Goal: Transaction & Acquisition: Purchase product/service

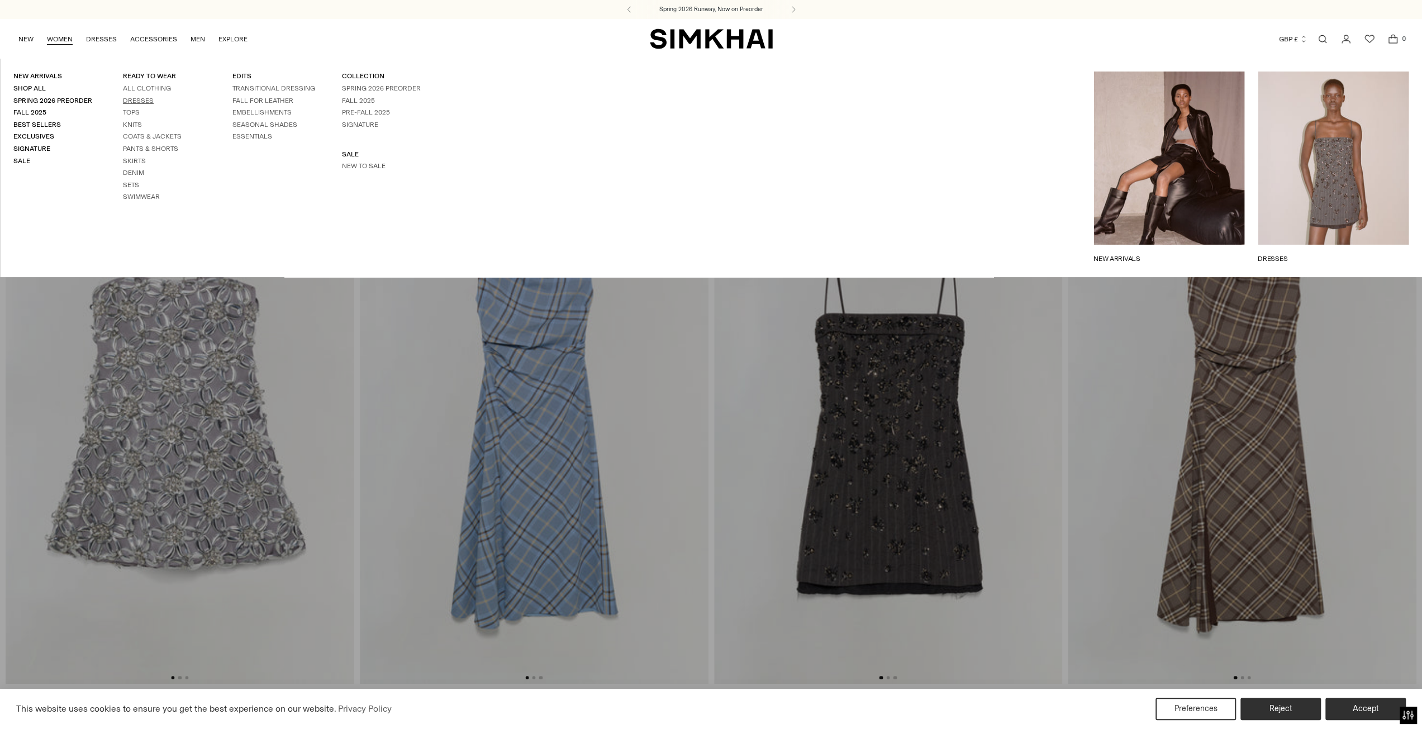
click at [136, 104] on link "Dresses" at bounding box center [138, 101] width 31 height 8
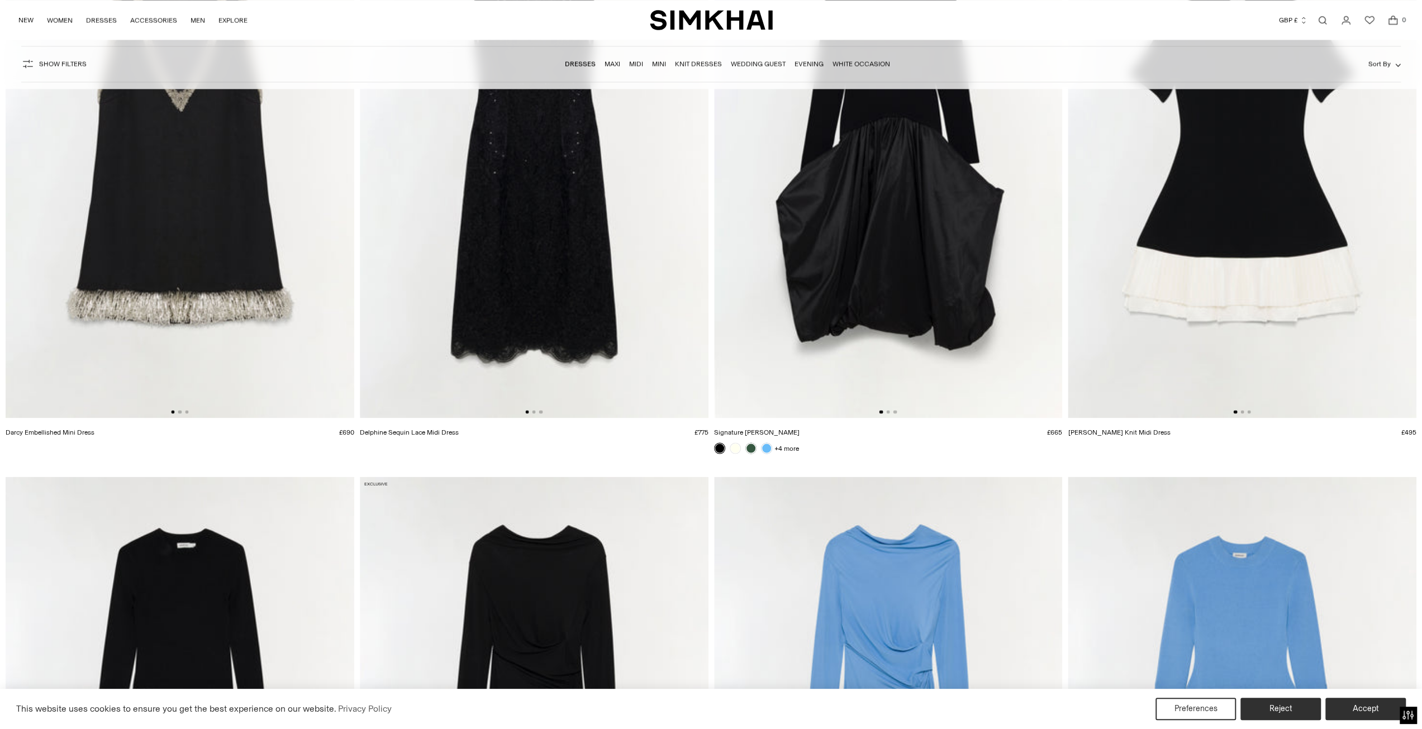
scroll to position [2012, 0]
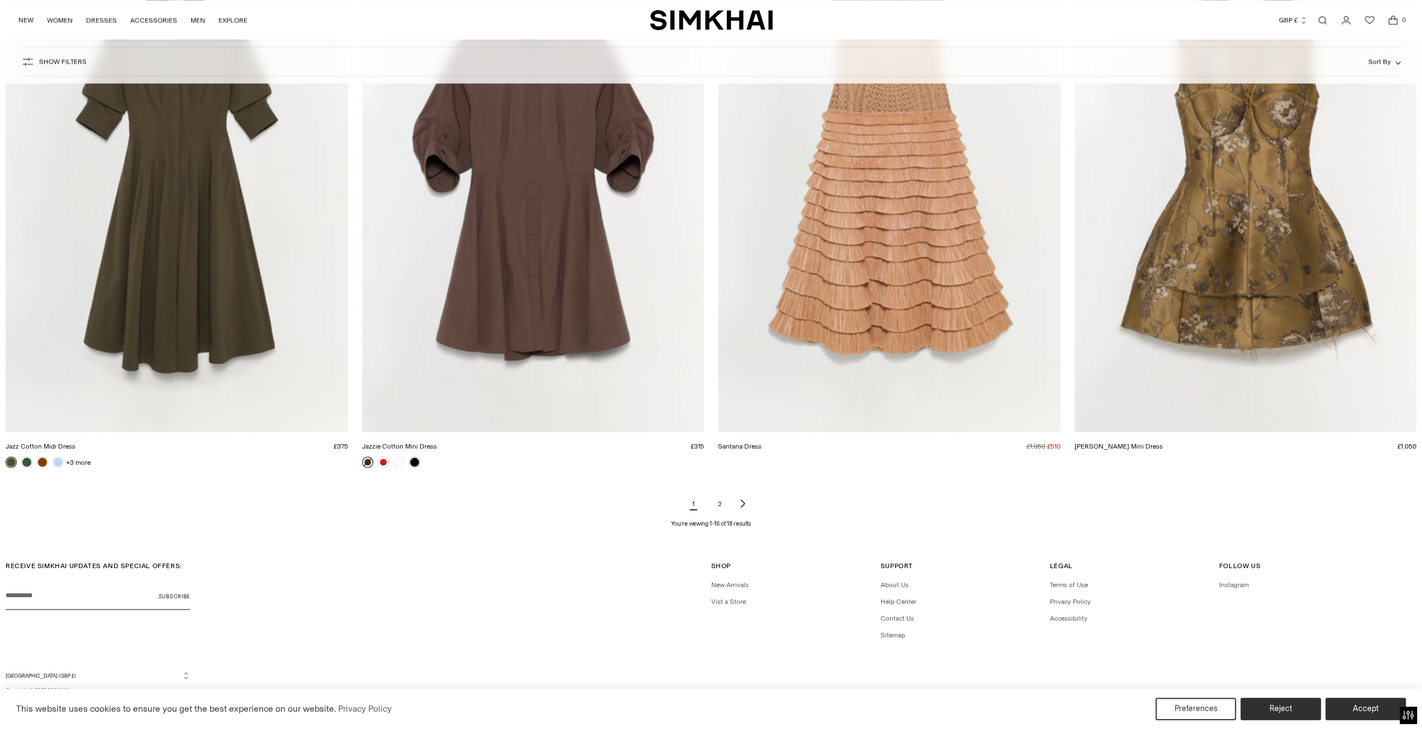
scroll to position [2015, 0]
click at [722, 507] on link "2" at bounding box center [720, 503] width 22 height 22
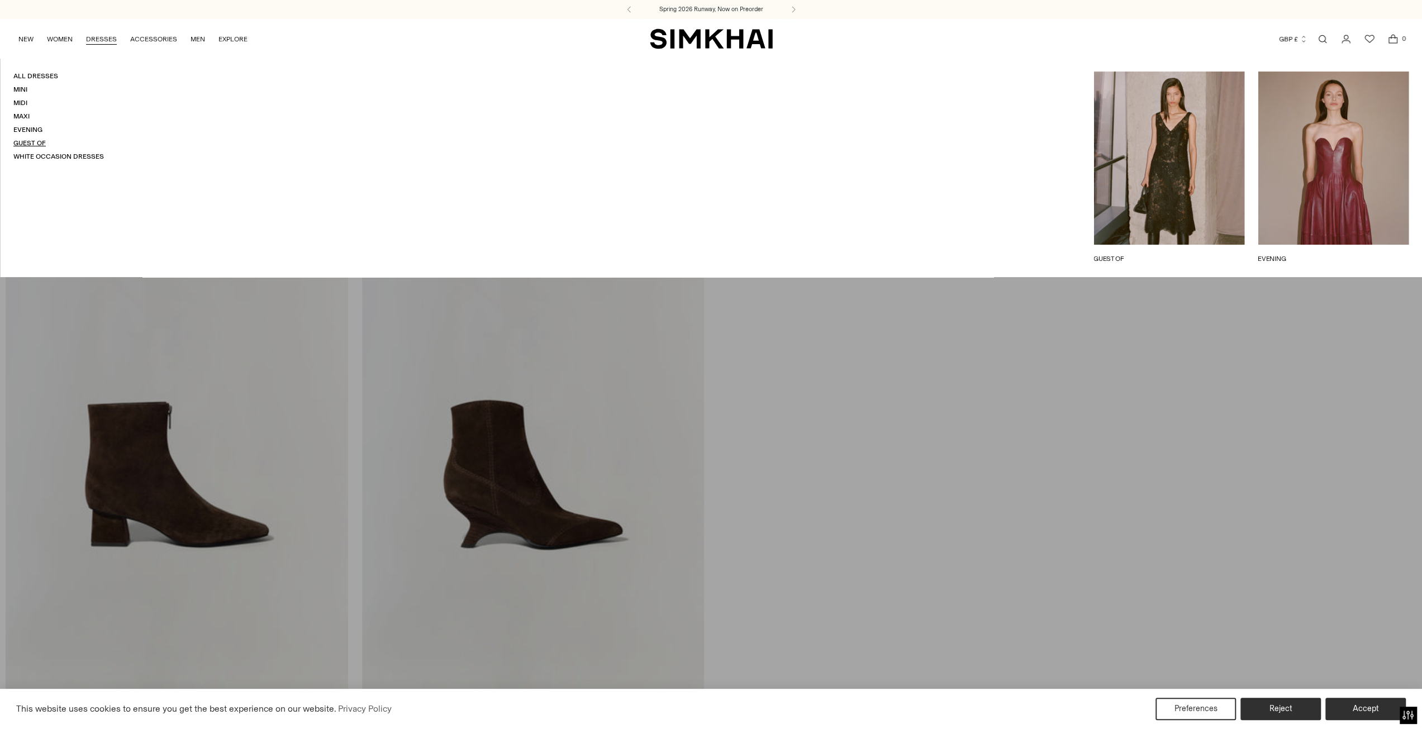
click at [32, 141] on link "Guest Of" at bounding box center [29, 143] width 32 height 8
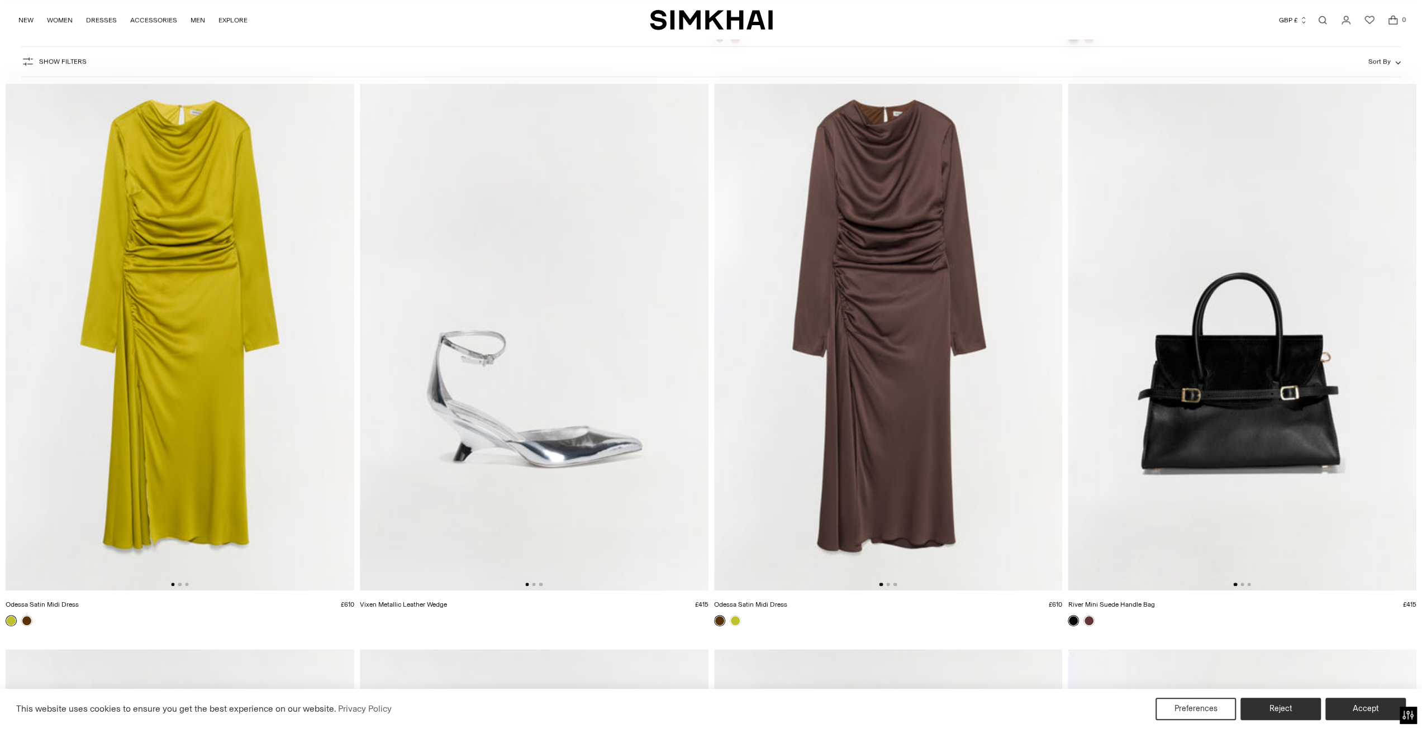
scroll to position [671, 0]
click at [900, 240] on img at bounding box center [888, 327] width 349 height 523
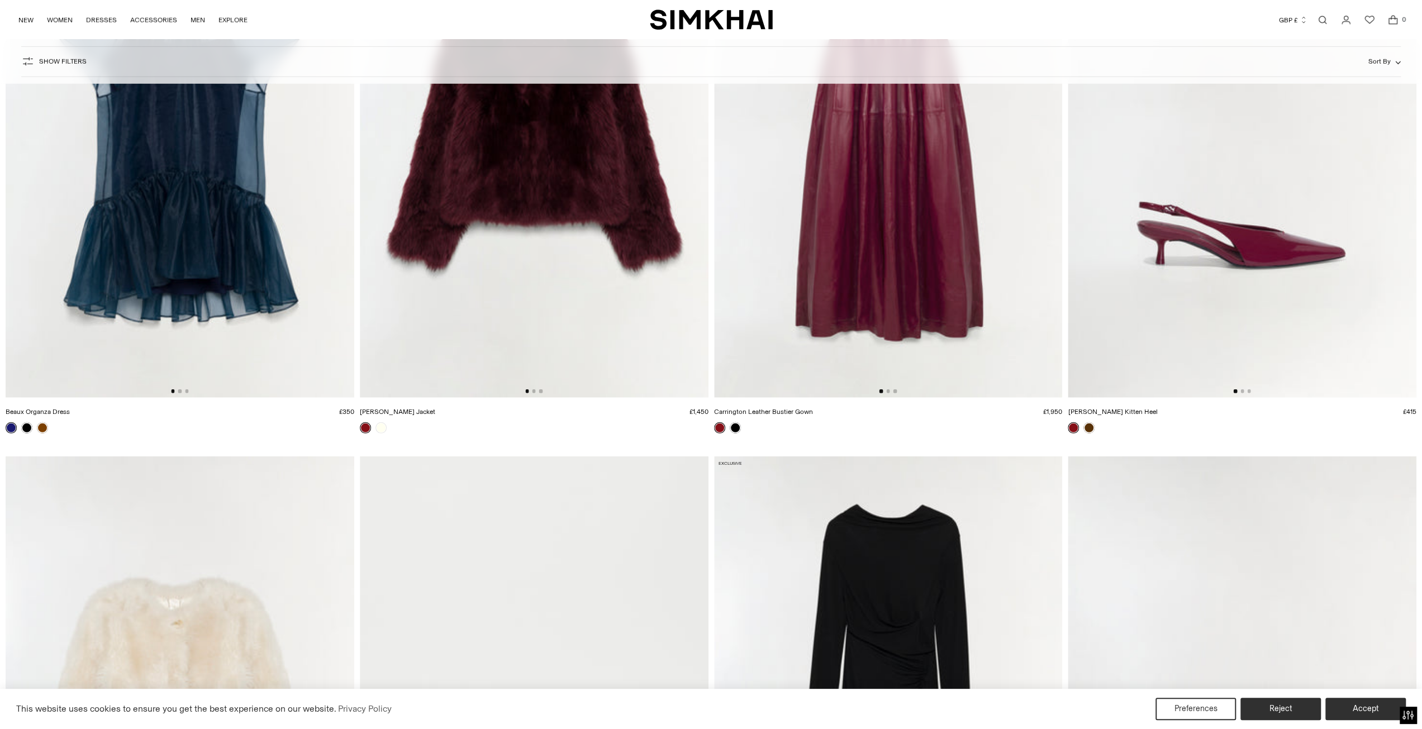
scroll to position [3297, 0]
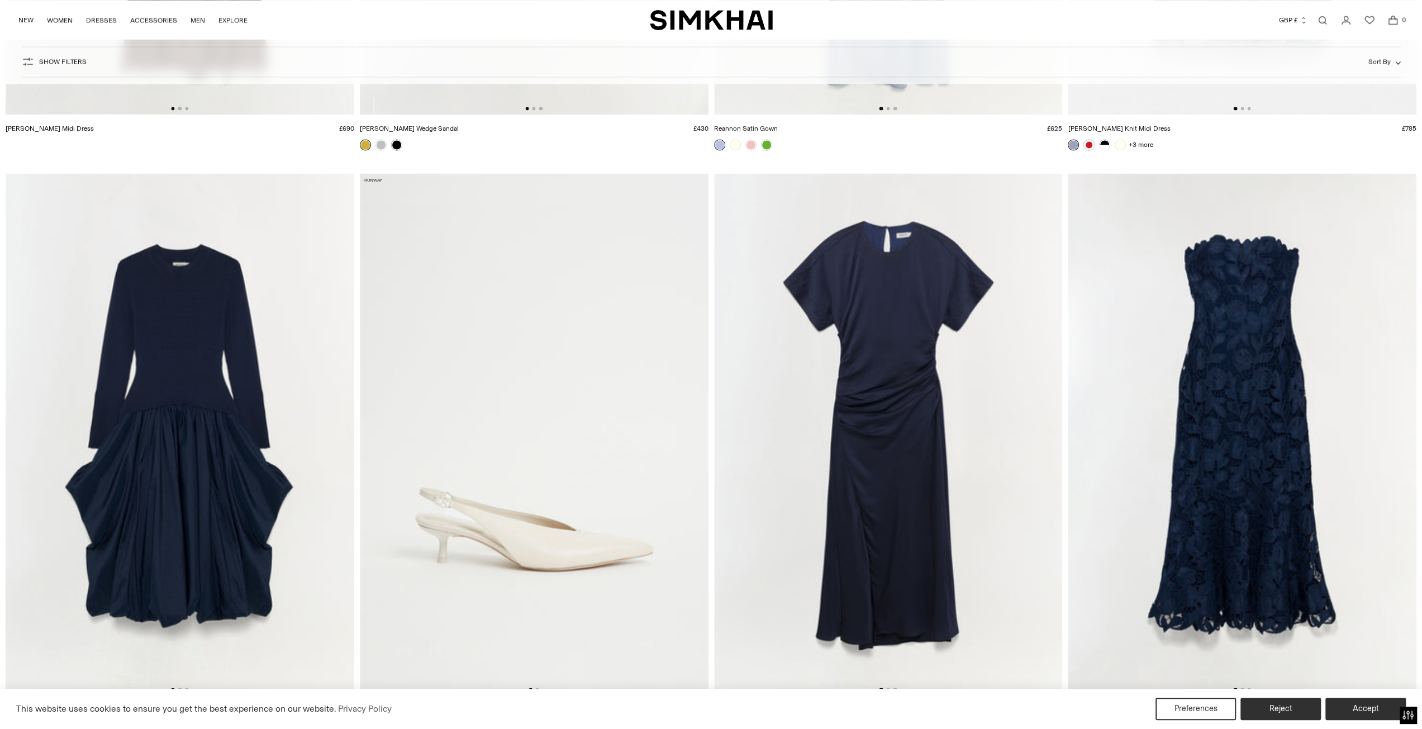
scroll to position [10616, 0]
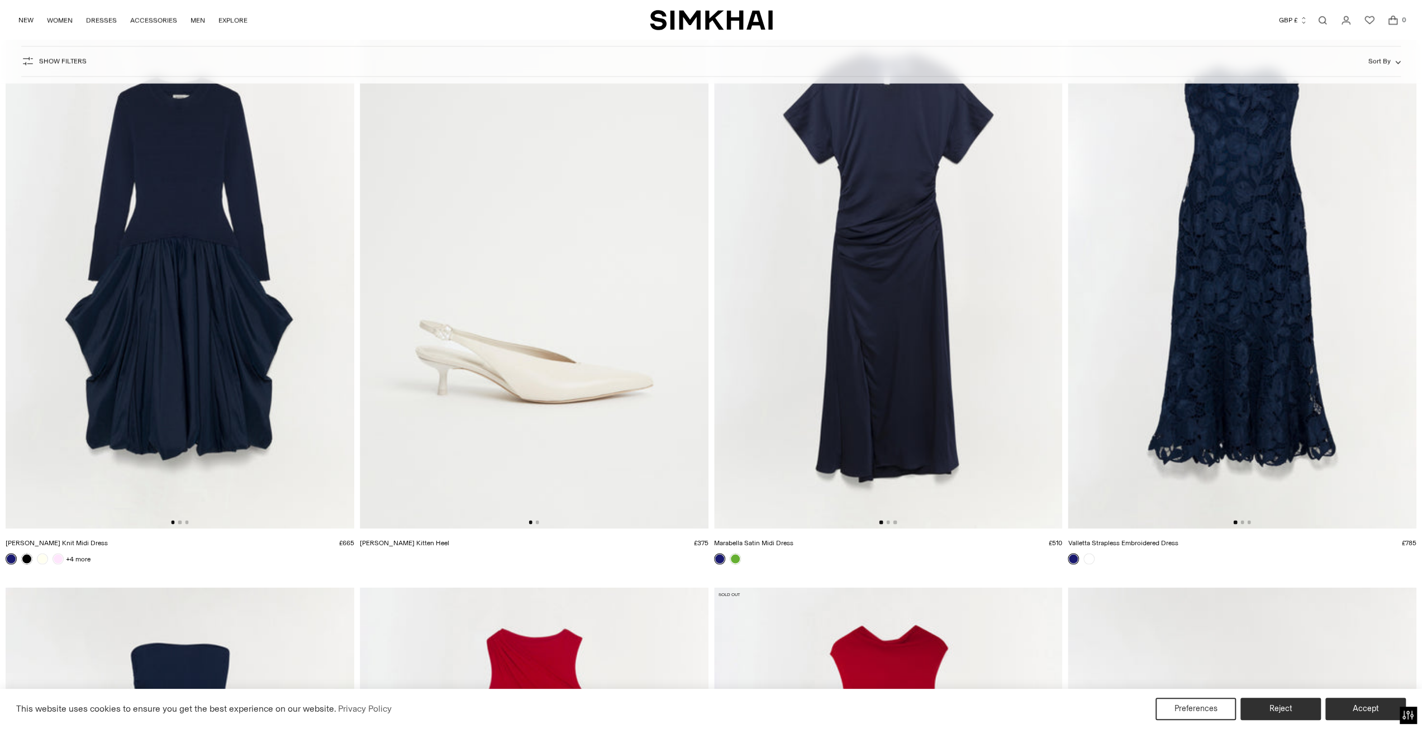
click at [917, 306] on img at bounding box center [888, 267] width 349 height 523
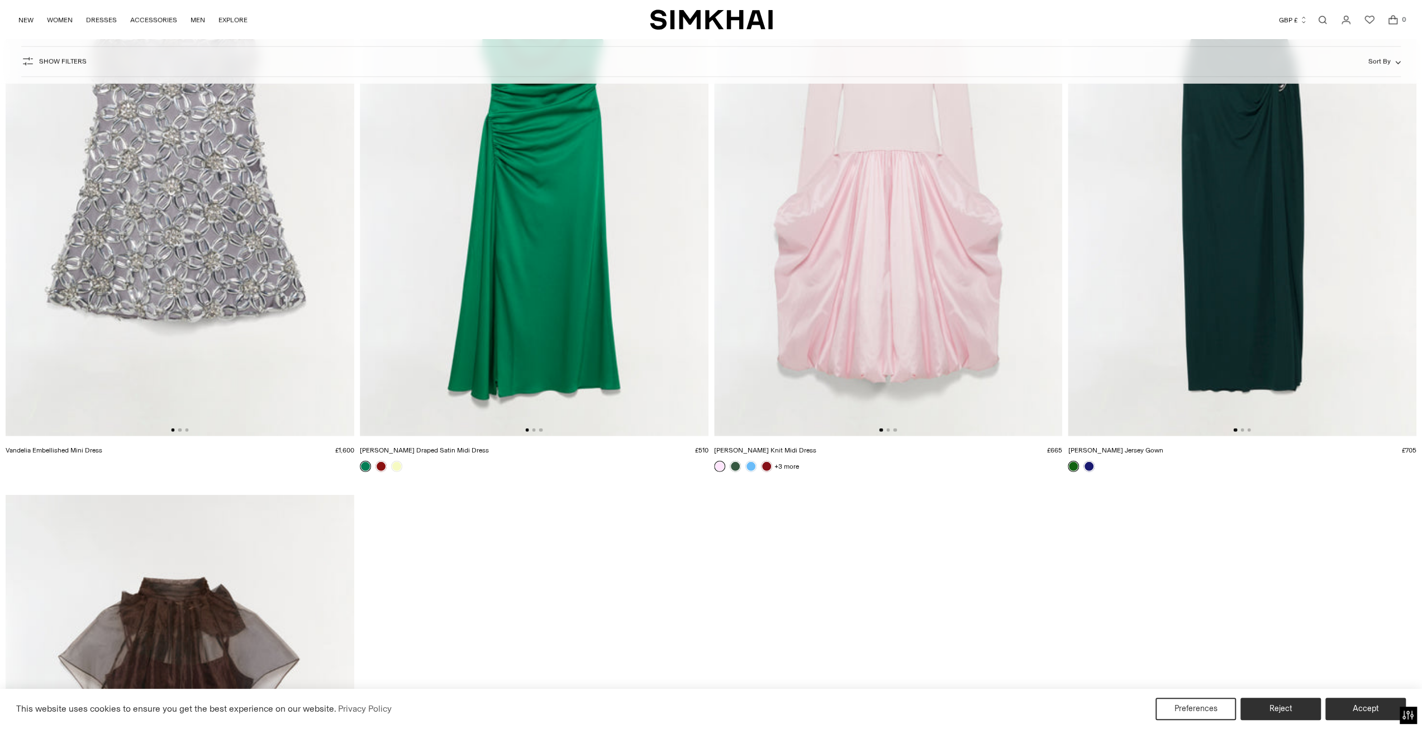
scroll to position [15925, 0]
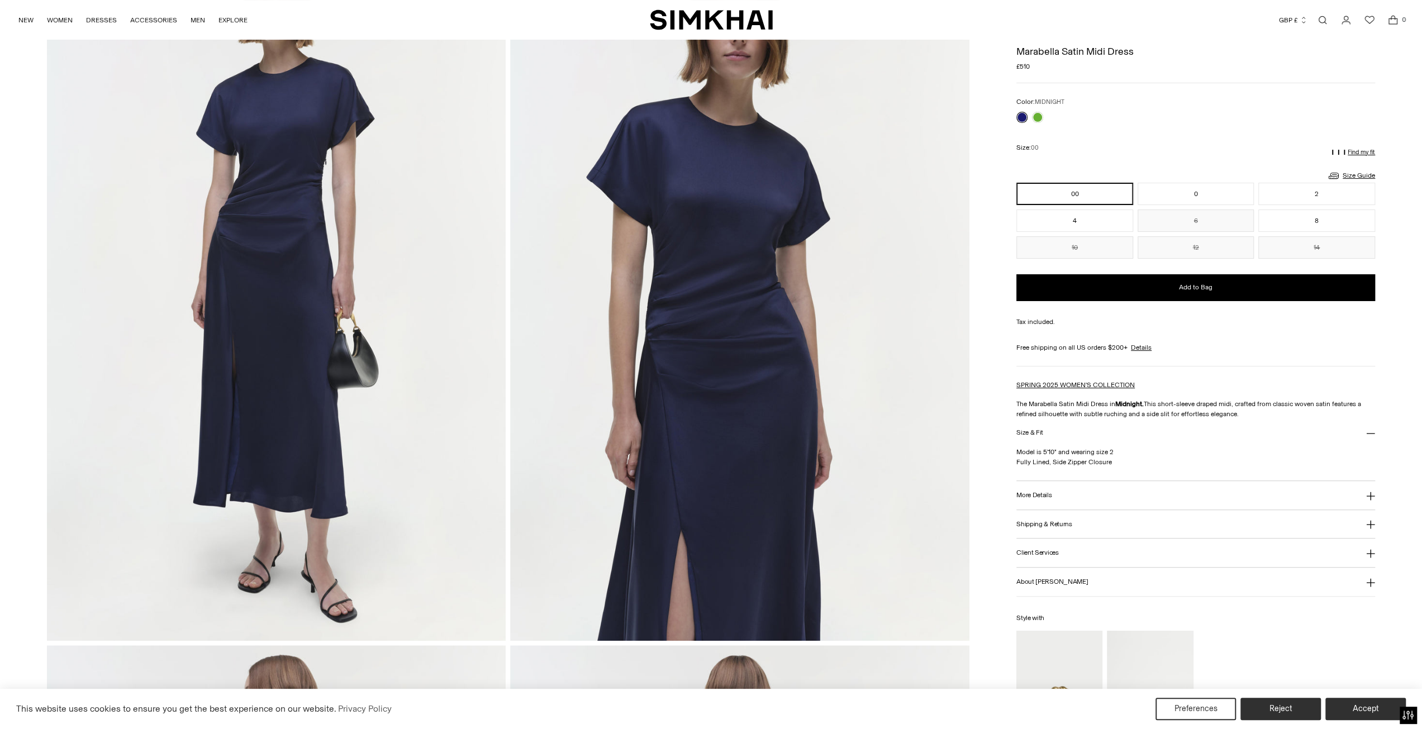
scroll to position [112, 0]
